Goal: Information Seeking & Learning: Learn about a topic

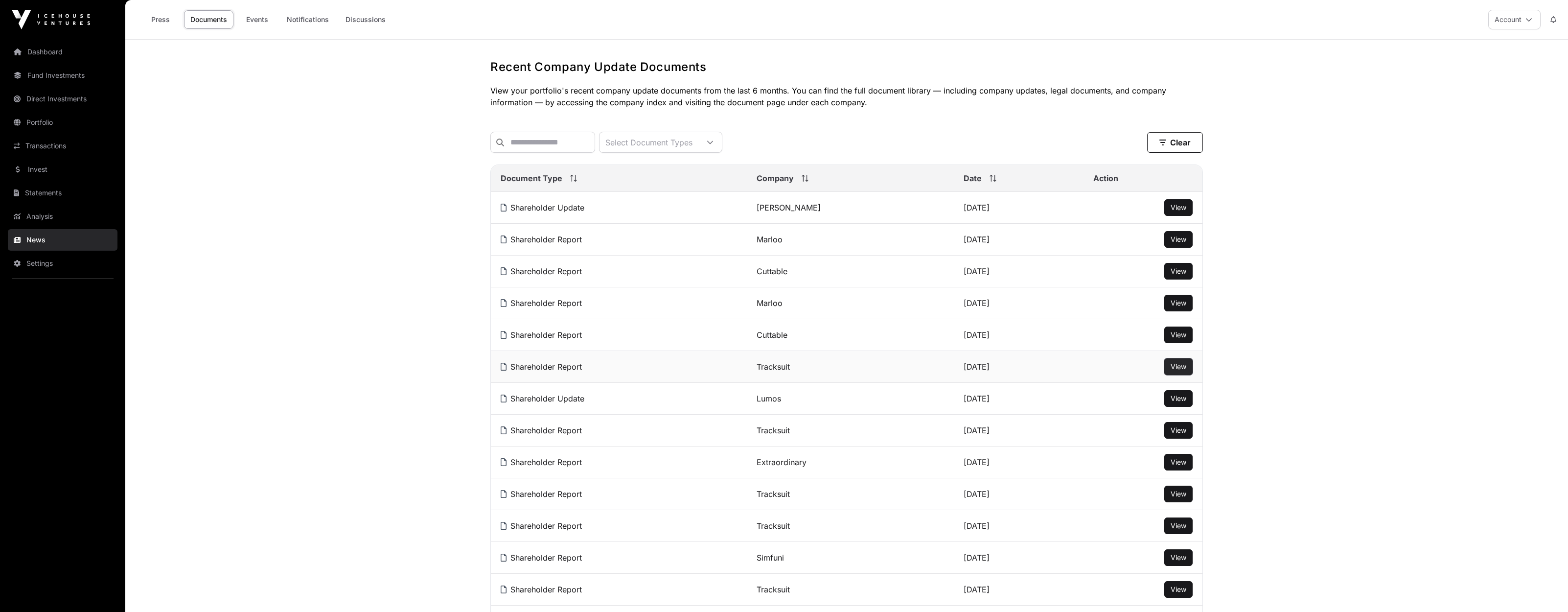
click at [1190, 368] on button "View" at bounding box center [1178, 367] width 29 height 16
click at [1177, 368] on span "View" at bounding box center [1178, 367] width 16 height 9
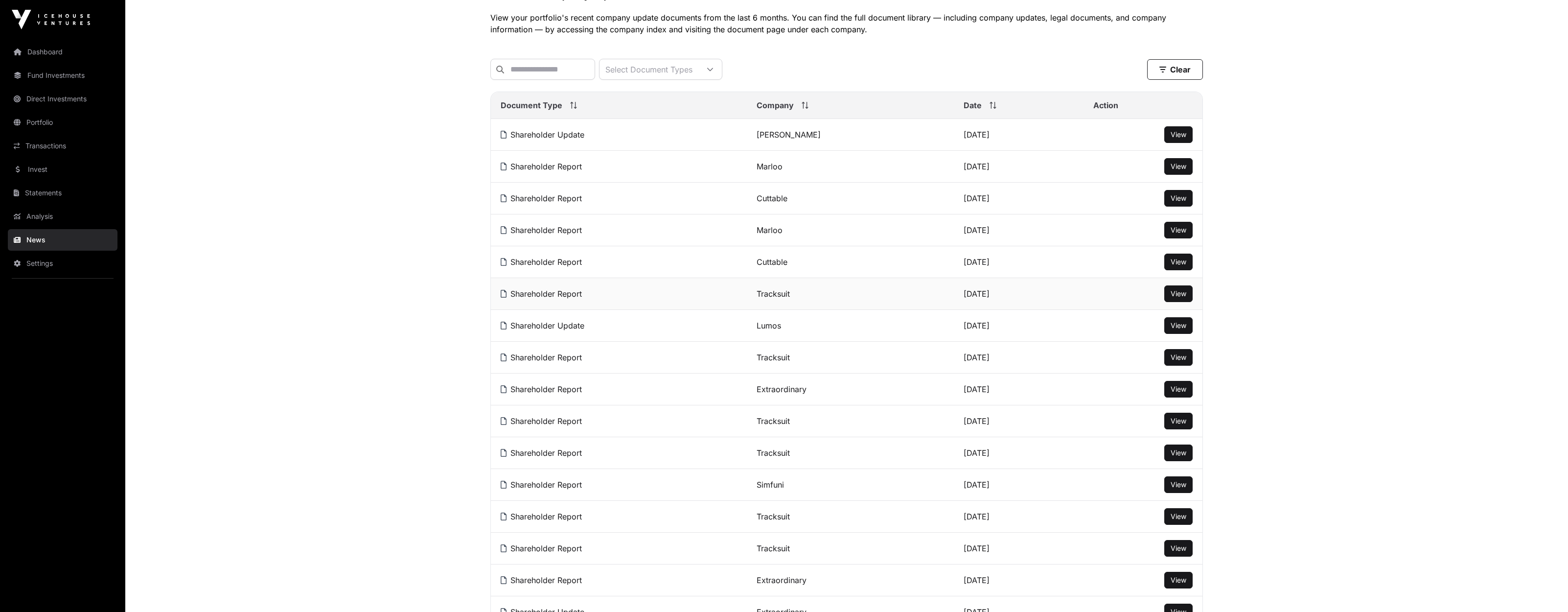
scroll to position [74, 0]
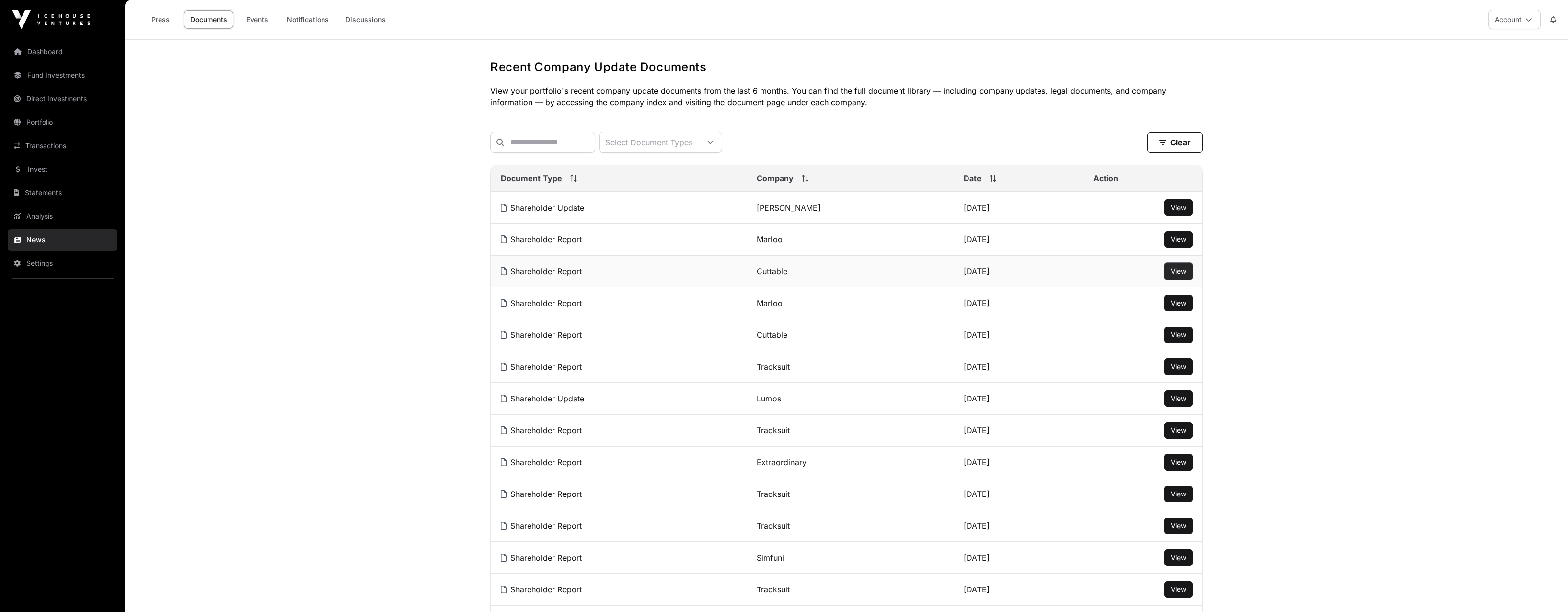
click at [1186, 272] on button "View" at bounding box center [1178, 271] width 29 height 16
click at [1186, 272] on span "View" at bounding box center [1178, 271] width 16 height 9
click at [1172, 465] on span "View" at bounding box center [1178, 462] width 16 height 9
click at [51, 55] on link "Dashboard" at bounding box center [63, 52] width 110 height 21
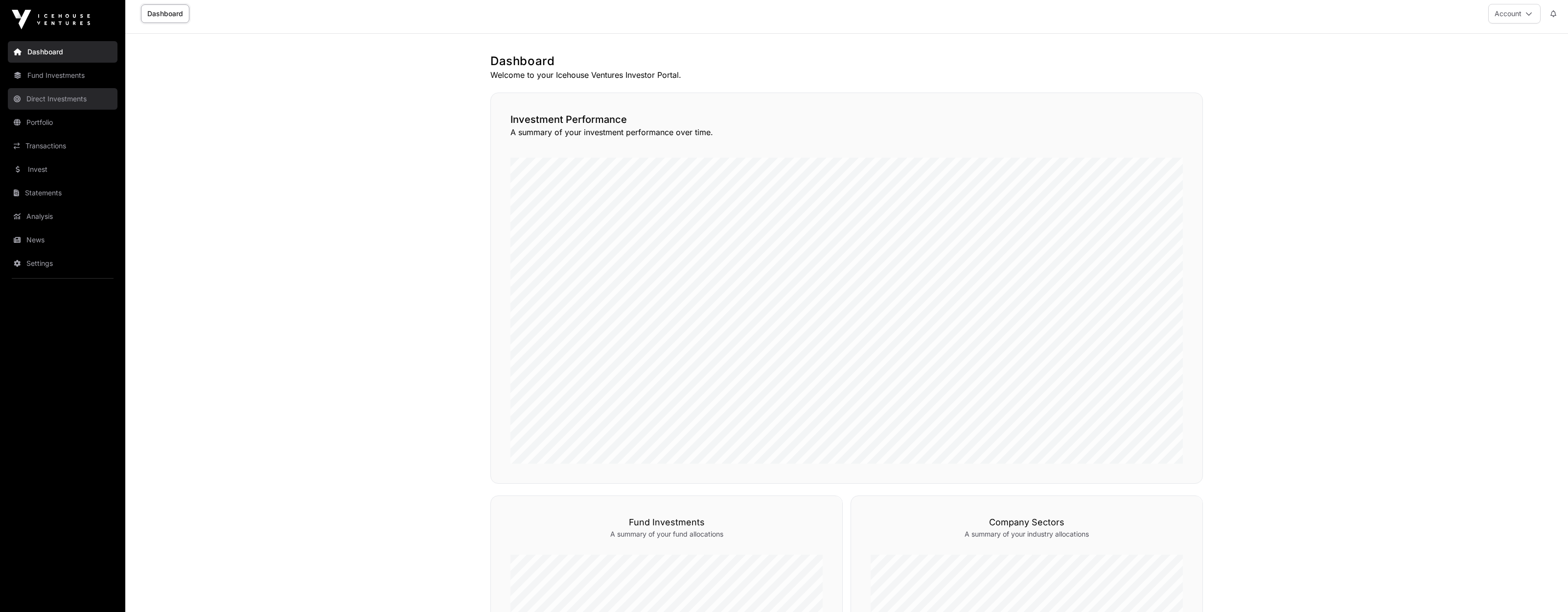
click at [76, 104] on link "Direct Investments" at bounding box center [63, 99] width 110 height 21
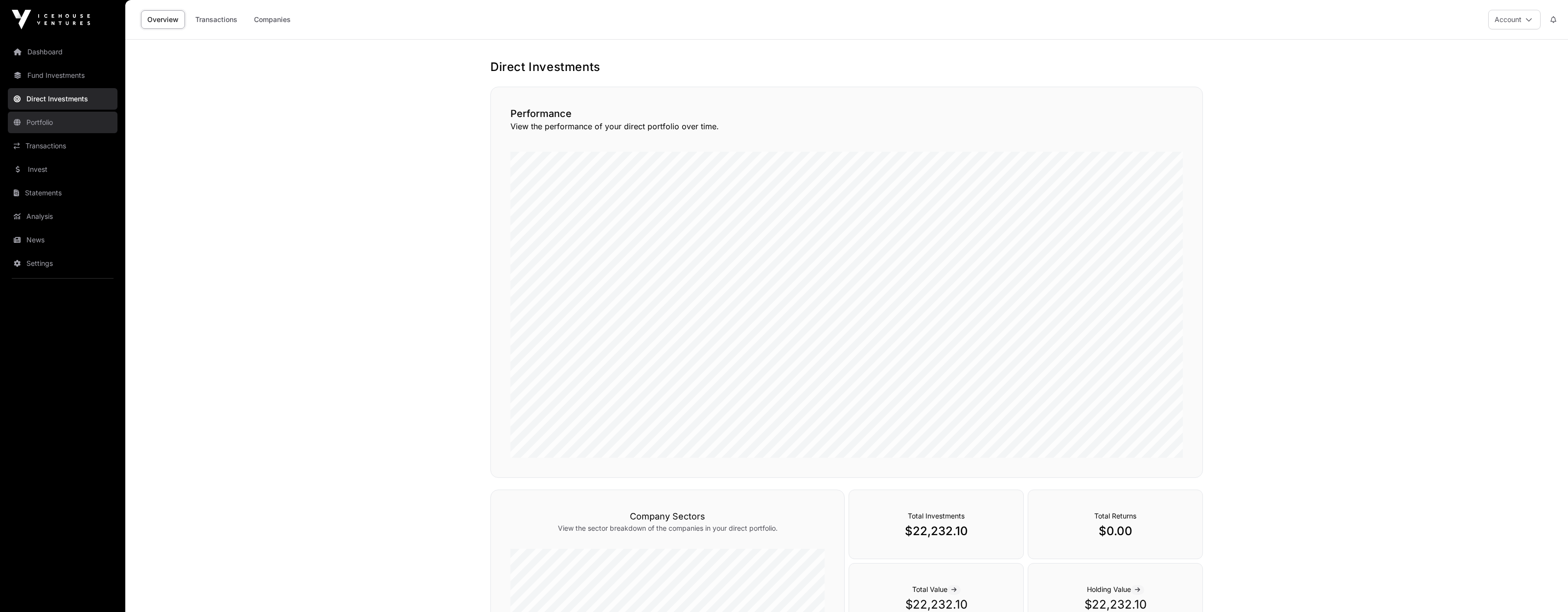
click at [43, 126] on link "Portfolio" at bounding box center [63, 122] width 110 height 21
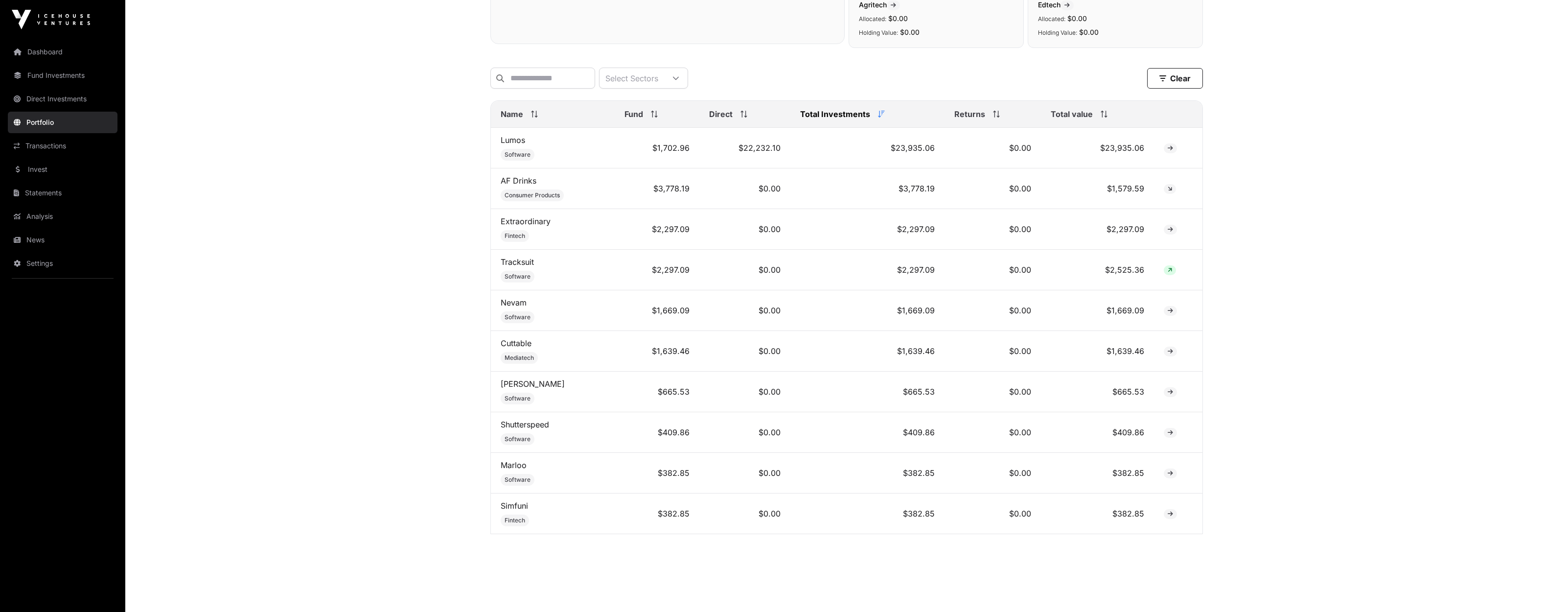
scroll to position [359, 0]
click at [1170, 185] on icon at bounding box center [1169, 185] width 4 height 6
click at [524, 178] on link "AF Drinks" at bounding box center [518, 176] width 36 height 10
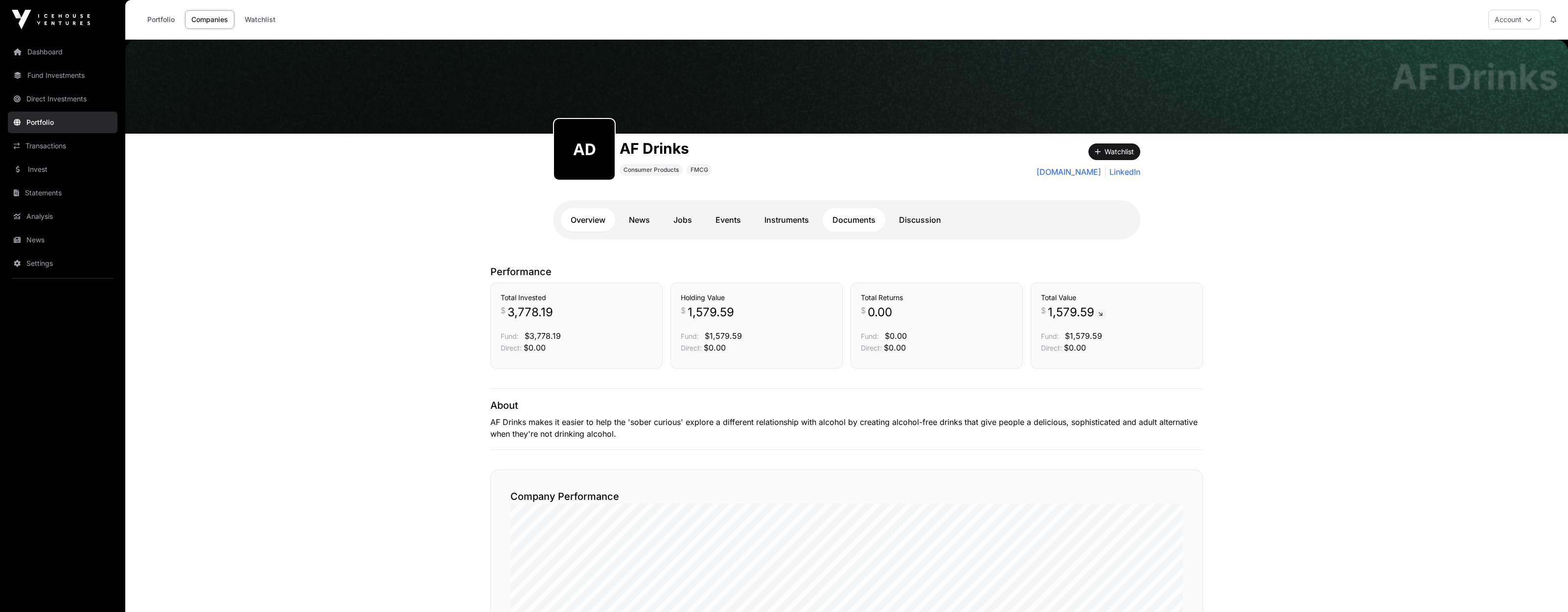
click at [859, 222] on link "Documents" at bounding box center [854, 220] width 63 height 24
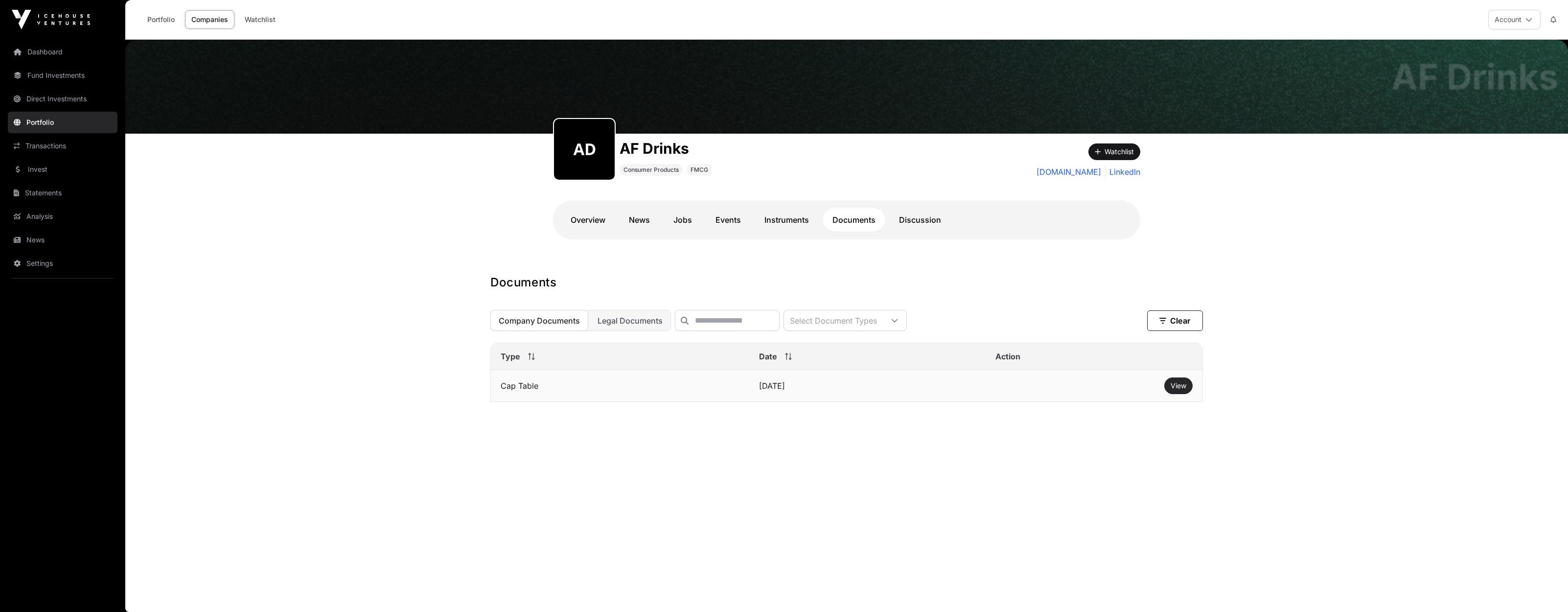
click at [1183, 389] on span "View" at bounding box center [1178, 385] width 16 height 9
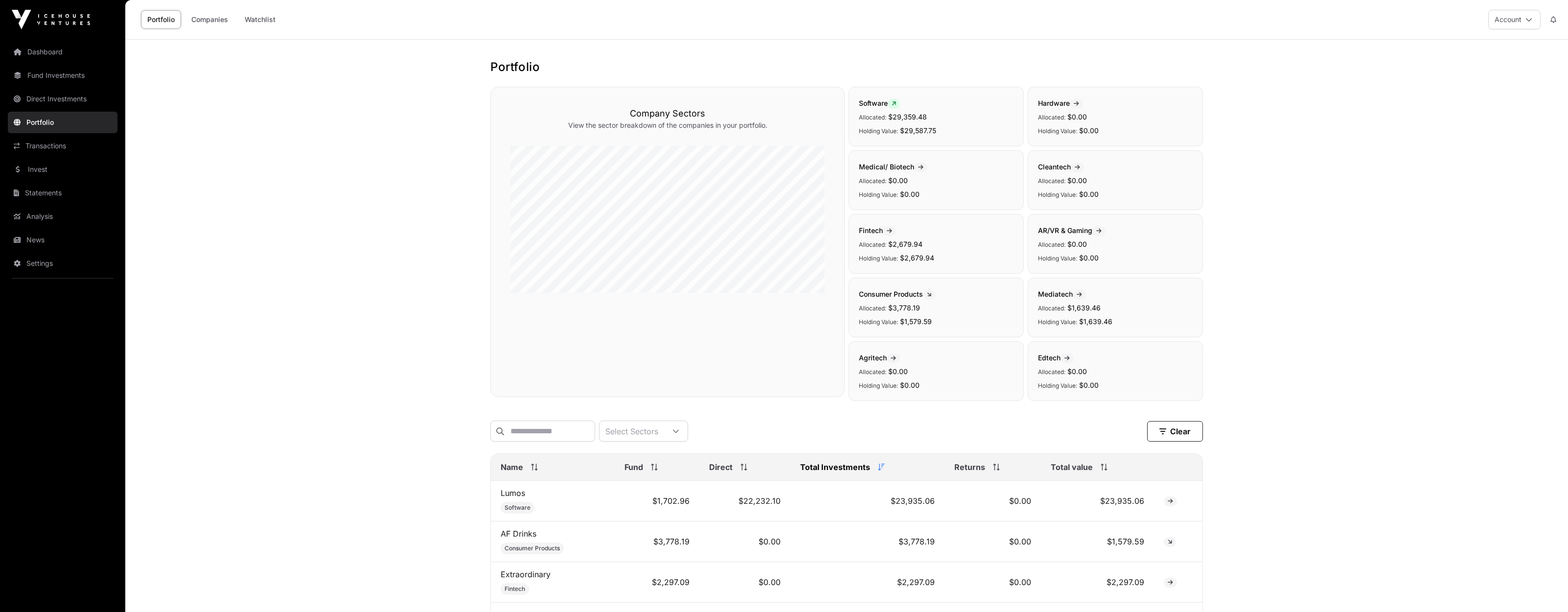
scroll to position [359, 0]
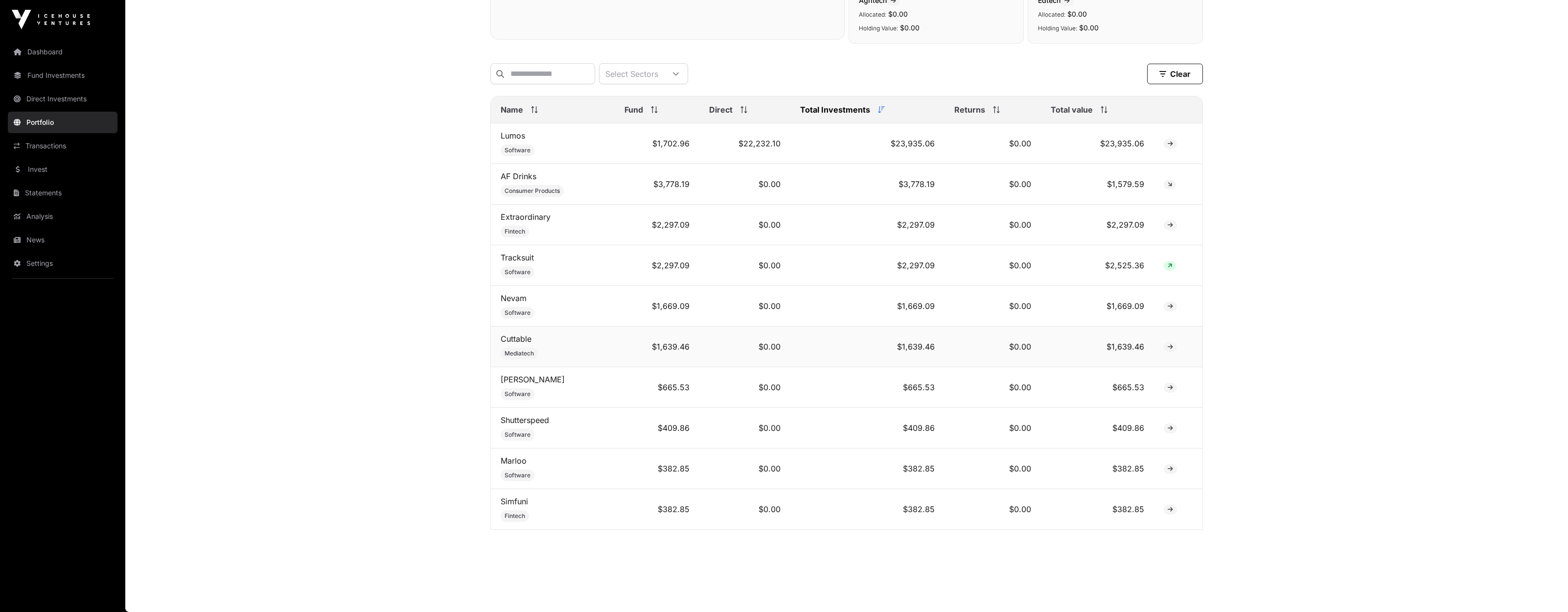
click at [1170, 348] on icon at bounding box center [1170, 347] width 5 height 6
click at [510, 338] on link "Cuttable" at bounding box center [516, 339] width 31 height 10
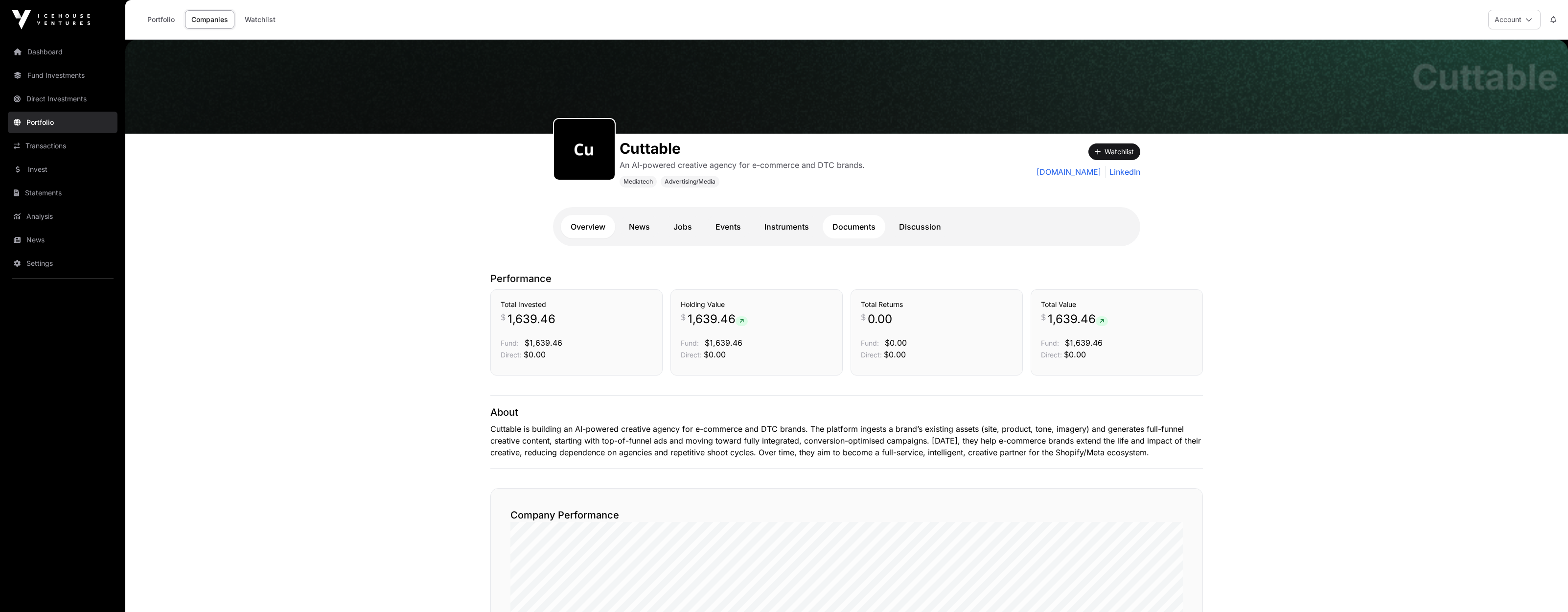
click at [858, 228] on link "Documents" at bounding box center [854, 227] width 63 height 24
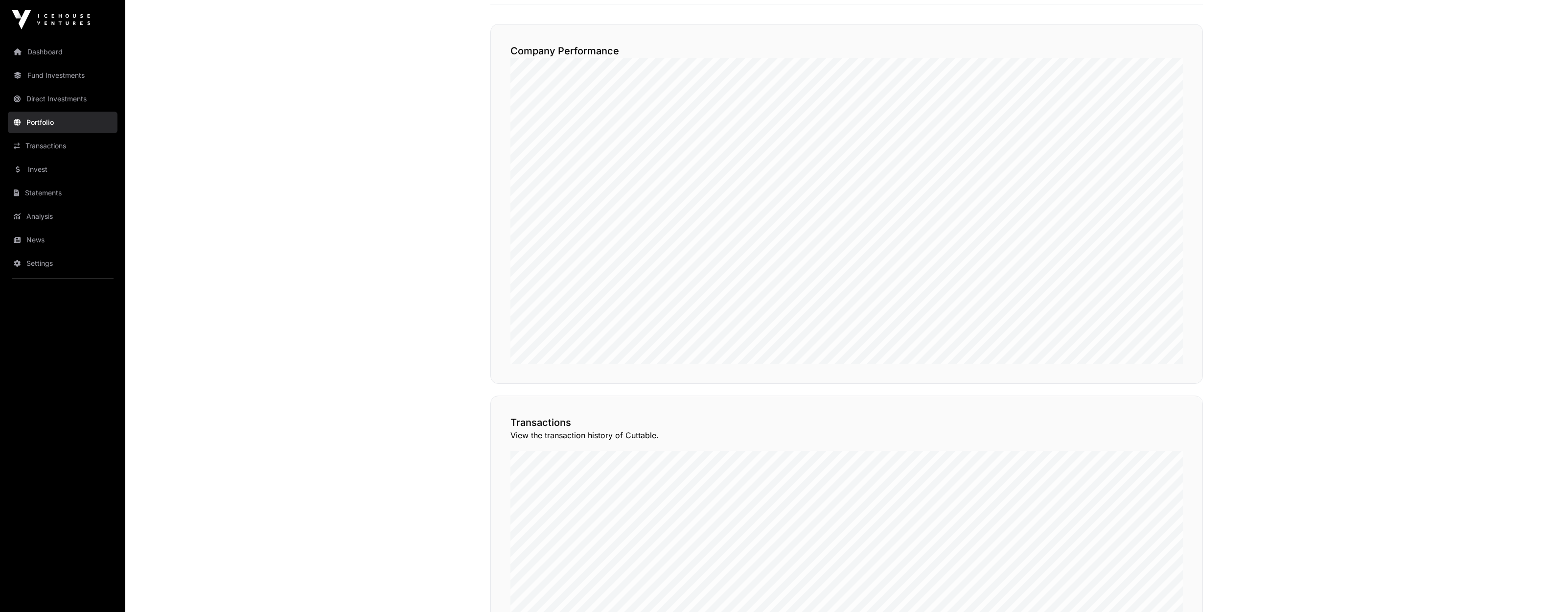
scroll to position [463, 0]
